Goal: Task Accomplishment & Management: Manage account settings

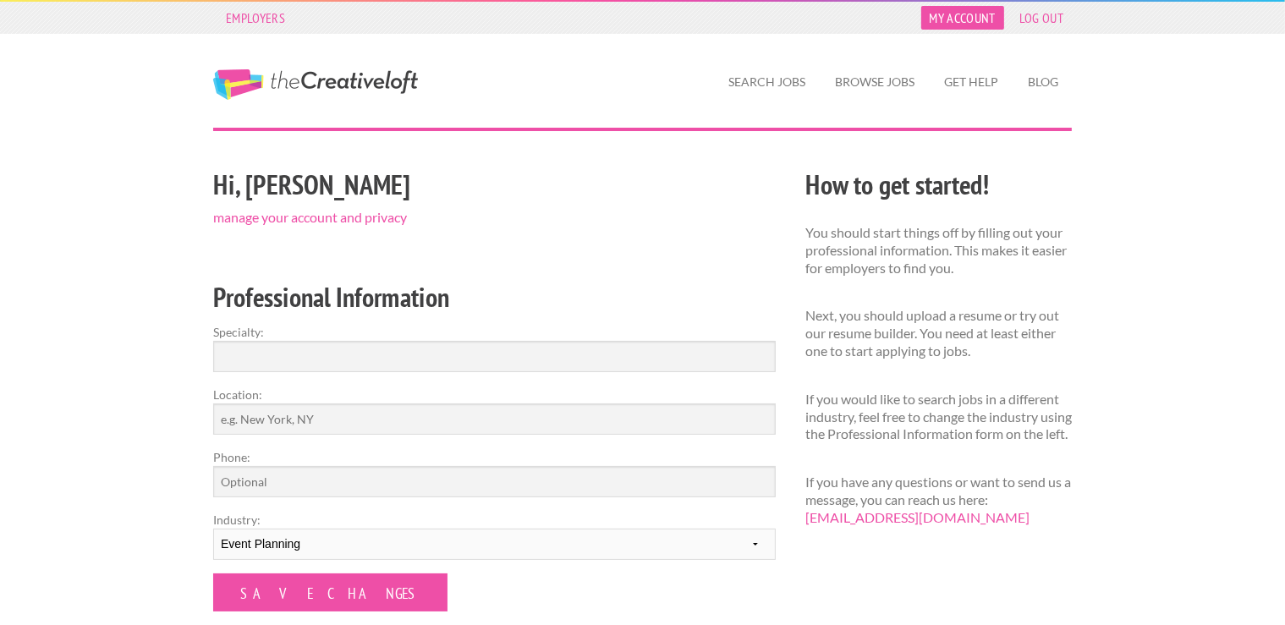
click at [983, 15] on link "My Account" at bounding box center [963, 18] width 83 height 24
click at [960, 26] on link "My Account" at bounding box center [963, 18] width 83 height 24
click at [347, 215] on link "manage your account and privacy" at bounding box center [310, 217] width 194 height 16
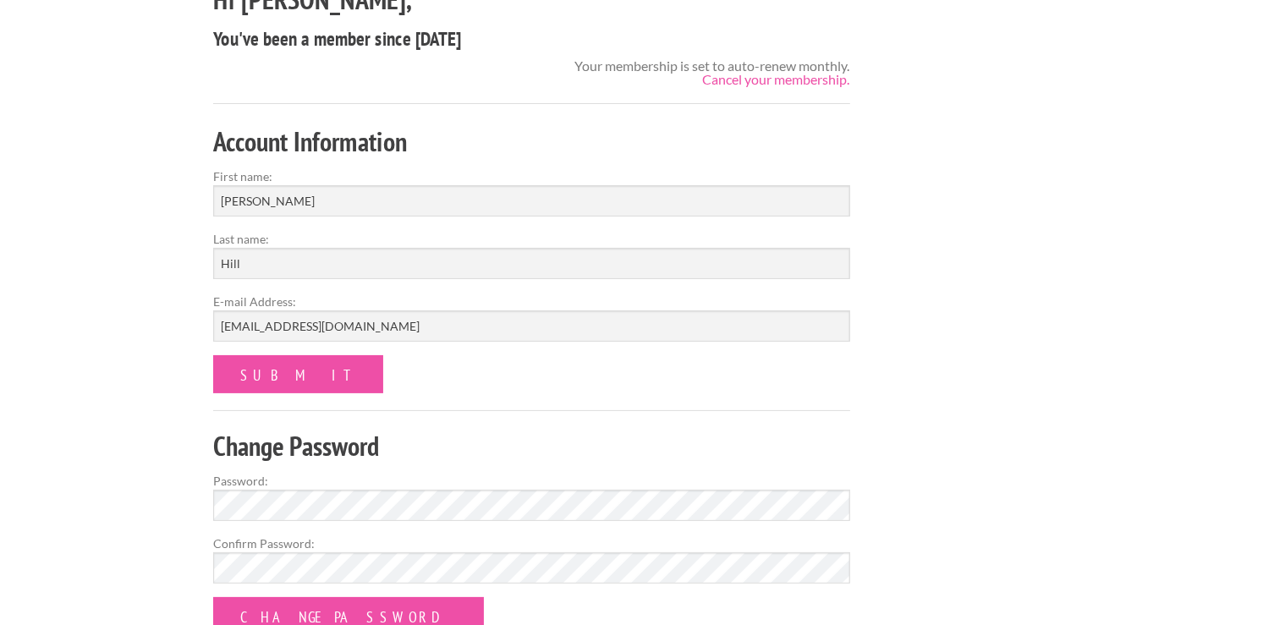
scroll to position [173, 0]
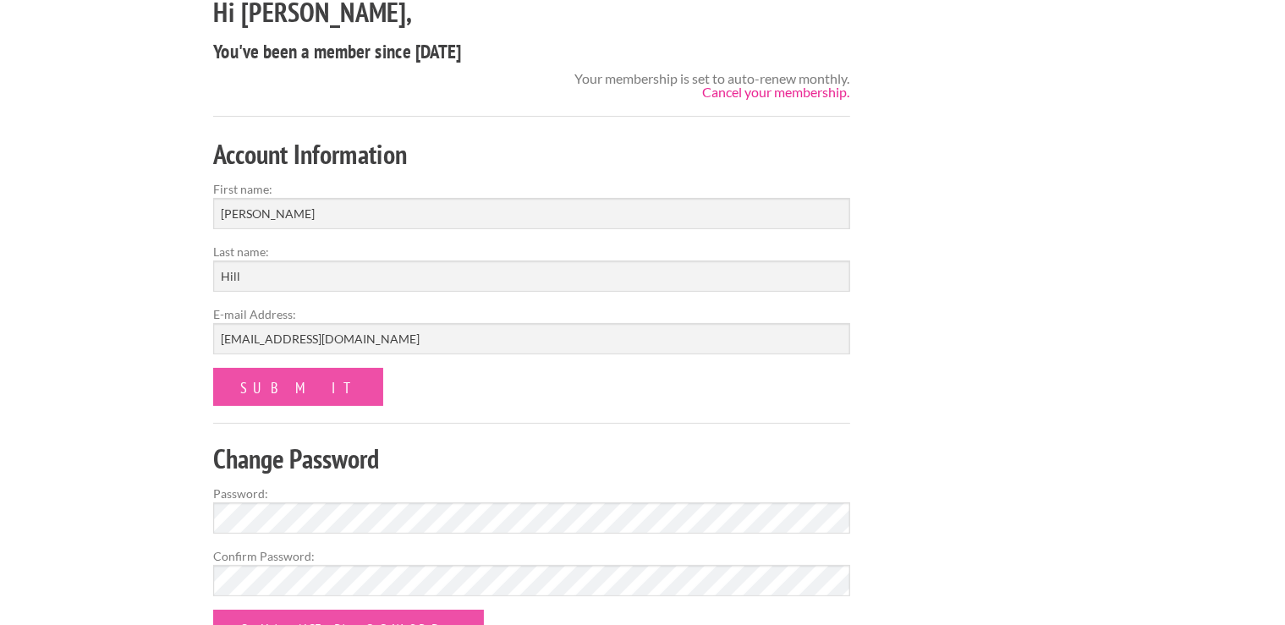
click at [759, 94] on link "Cancel your membership." at bounding box center [776, 92] width 147 height 16
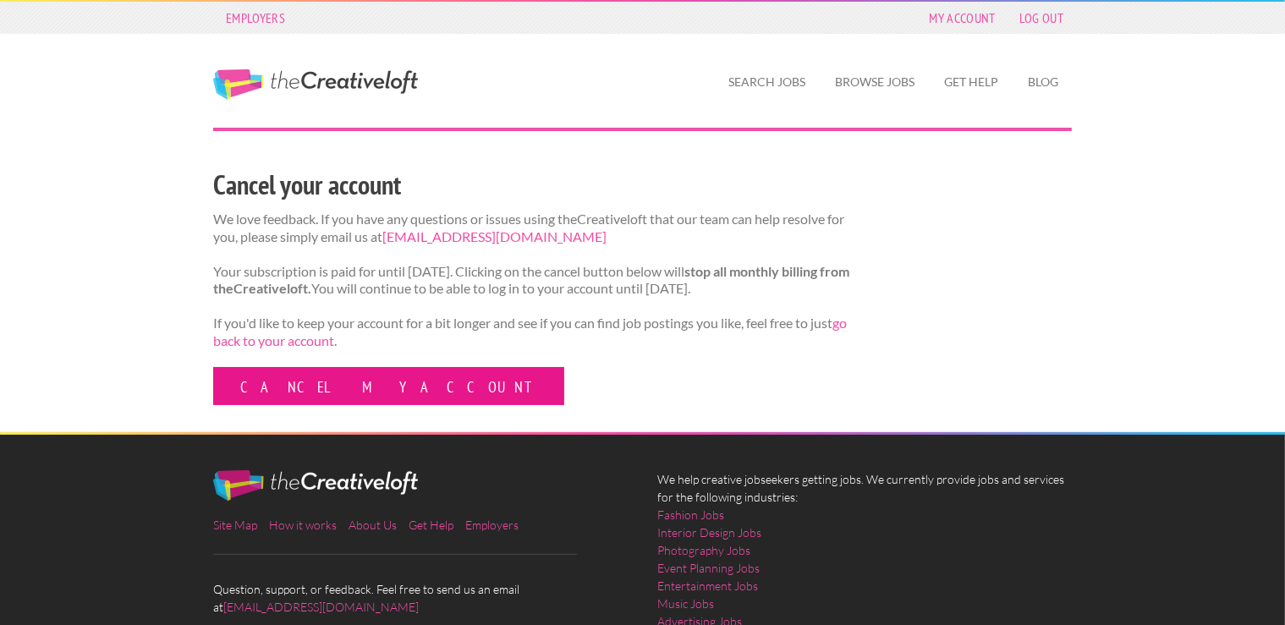
click at [286, 405] on link "Cancel my account" at bounding box center [388, 386] width 351 height 38
